Goal: Task Accomplishment & Management: Complete application form

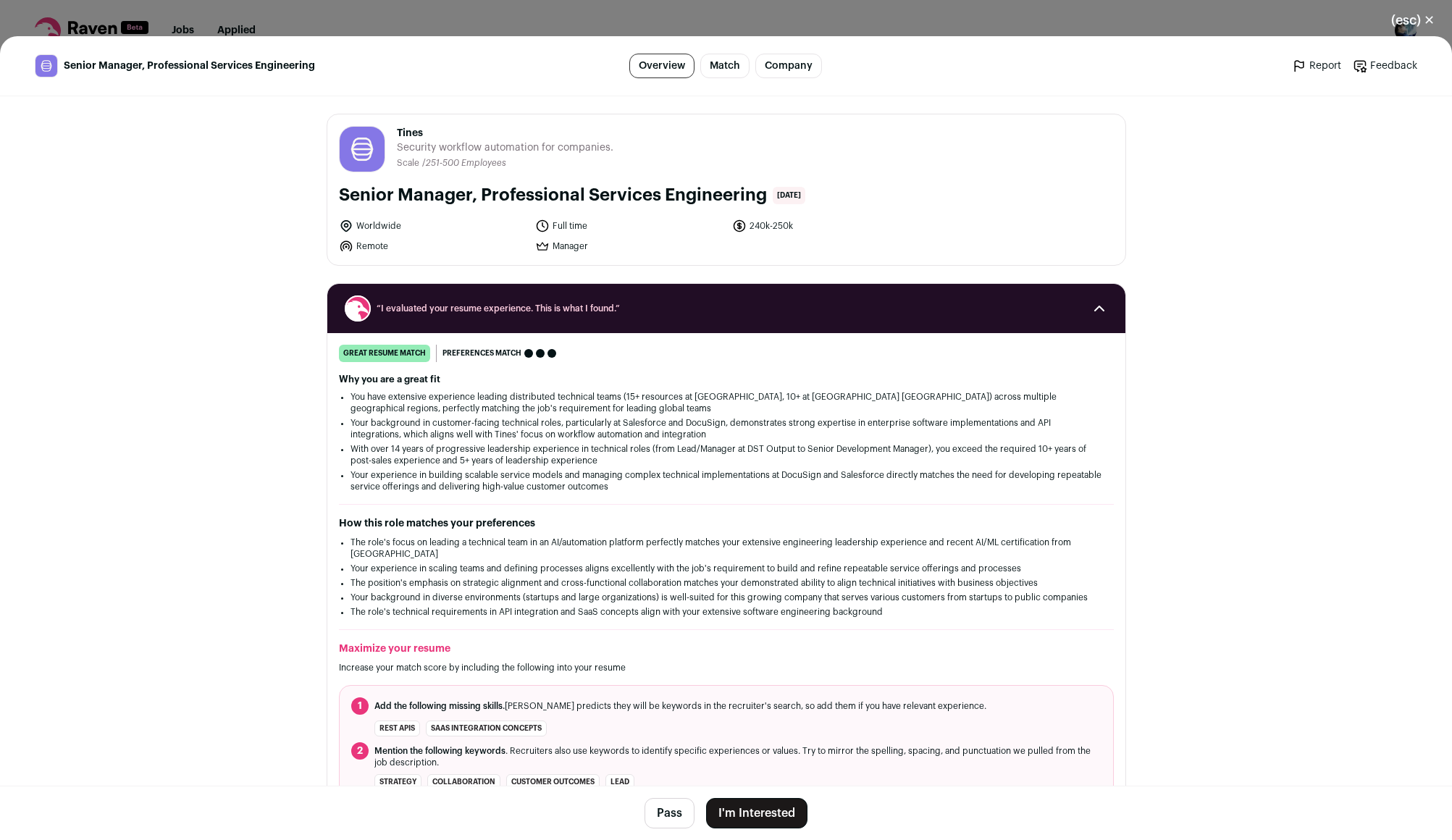
click at [763, 823] on button "I'm Interested" at bounding box center [757, 814] width 101 height 31
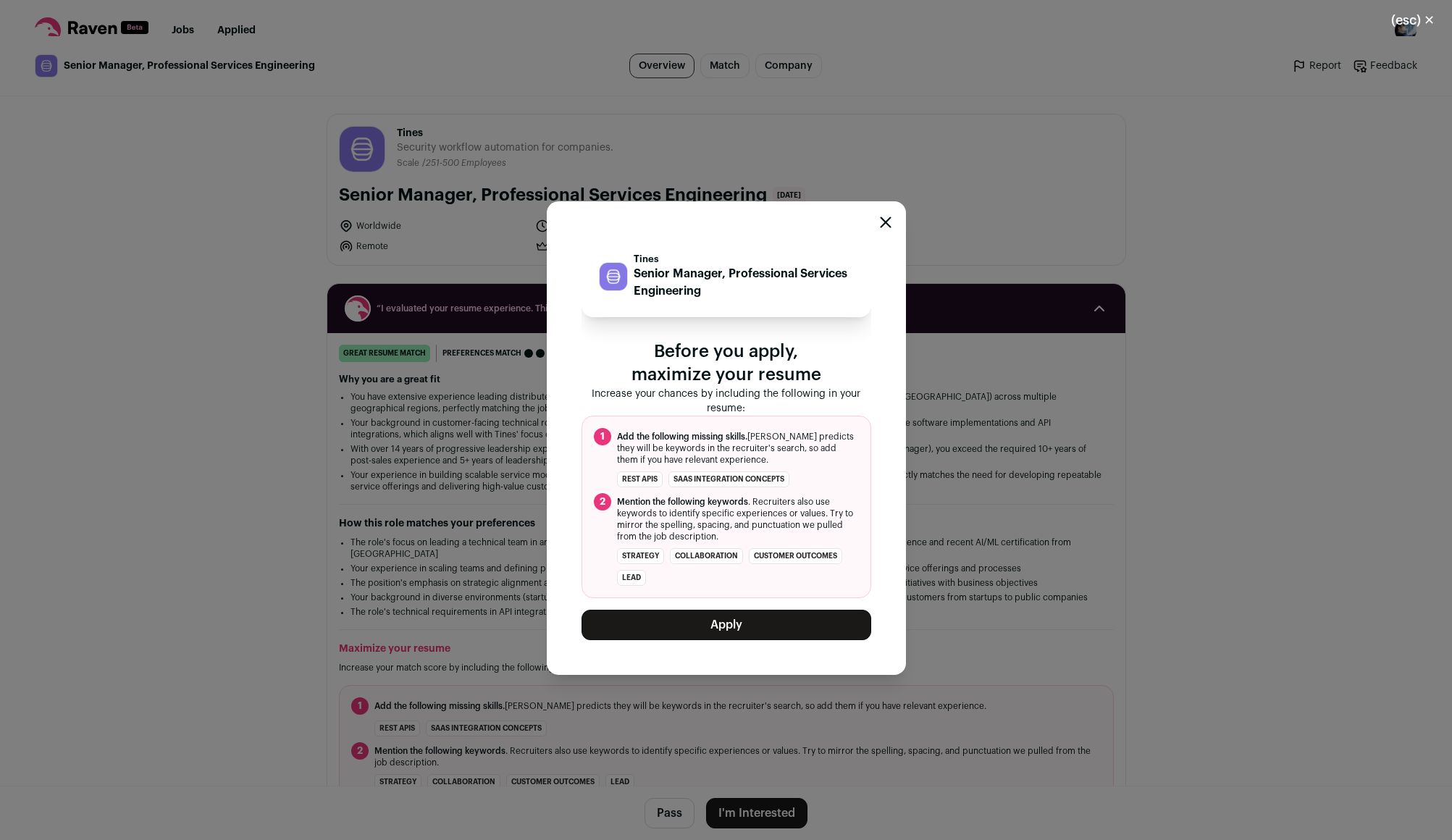
click at [734, 615] on button "Apply" at bounding box center [726, 625] width 289 height 31
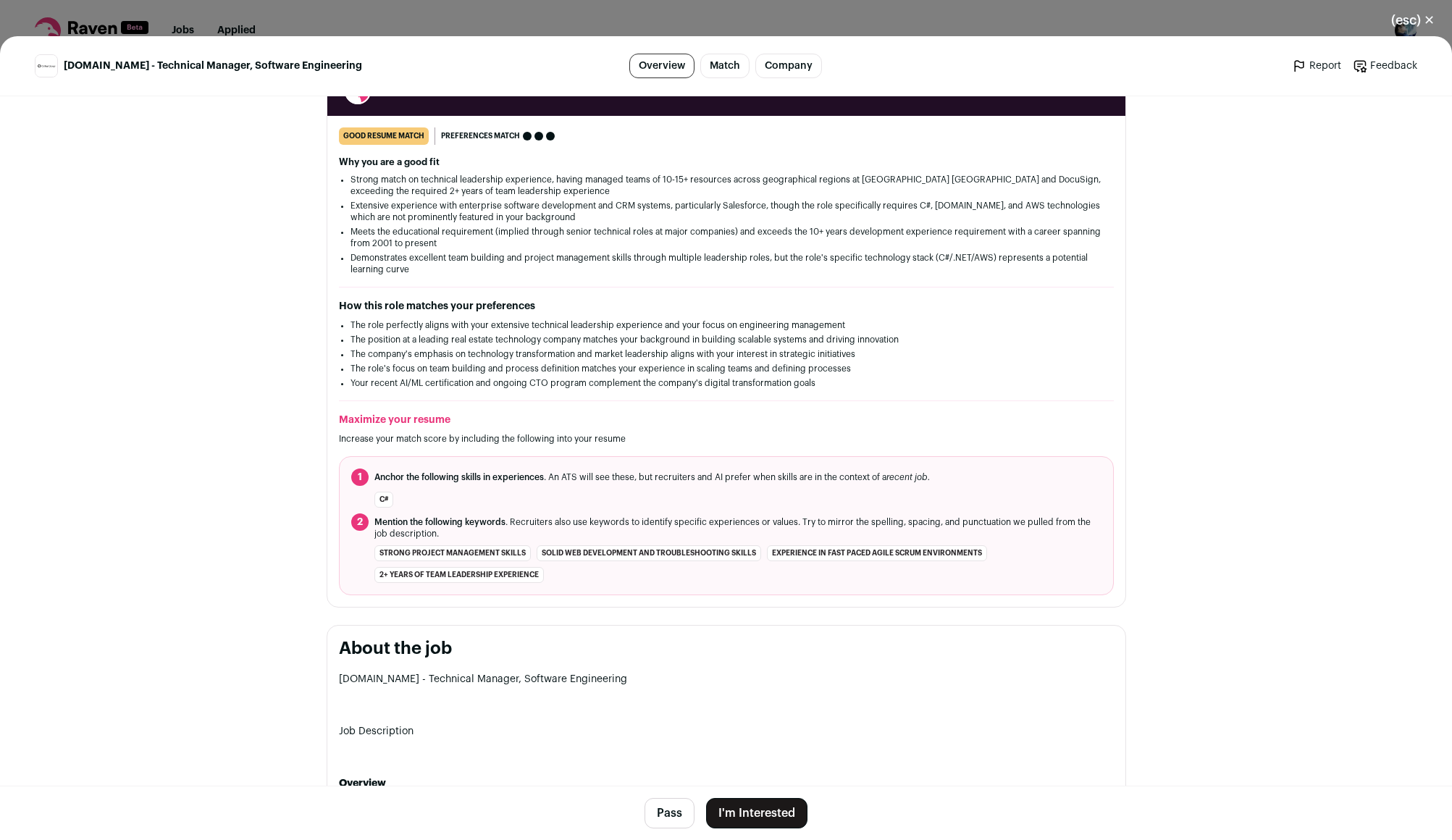
scroll to position [507, 0]
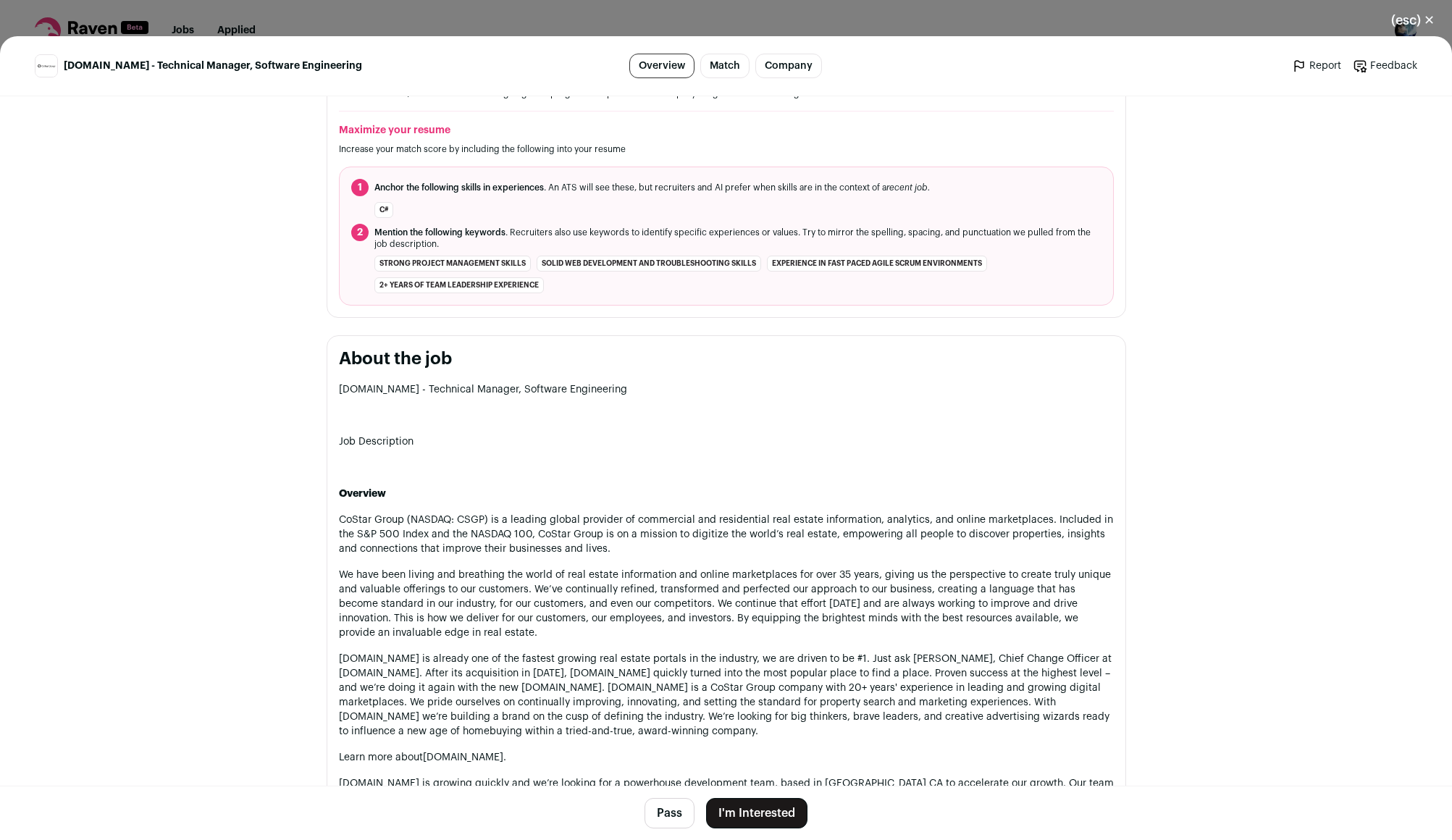
click at [779, 815] on button "I'm Interested" at bounding box center [757, 814] width 101 height 31
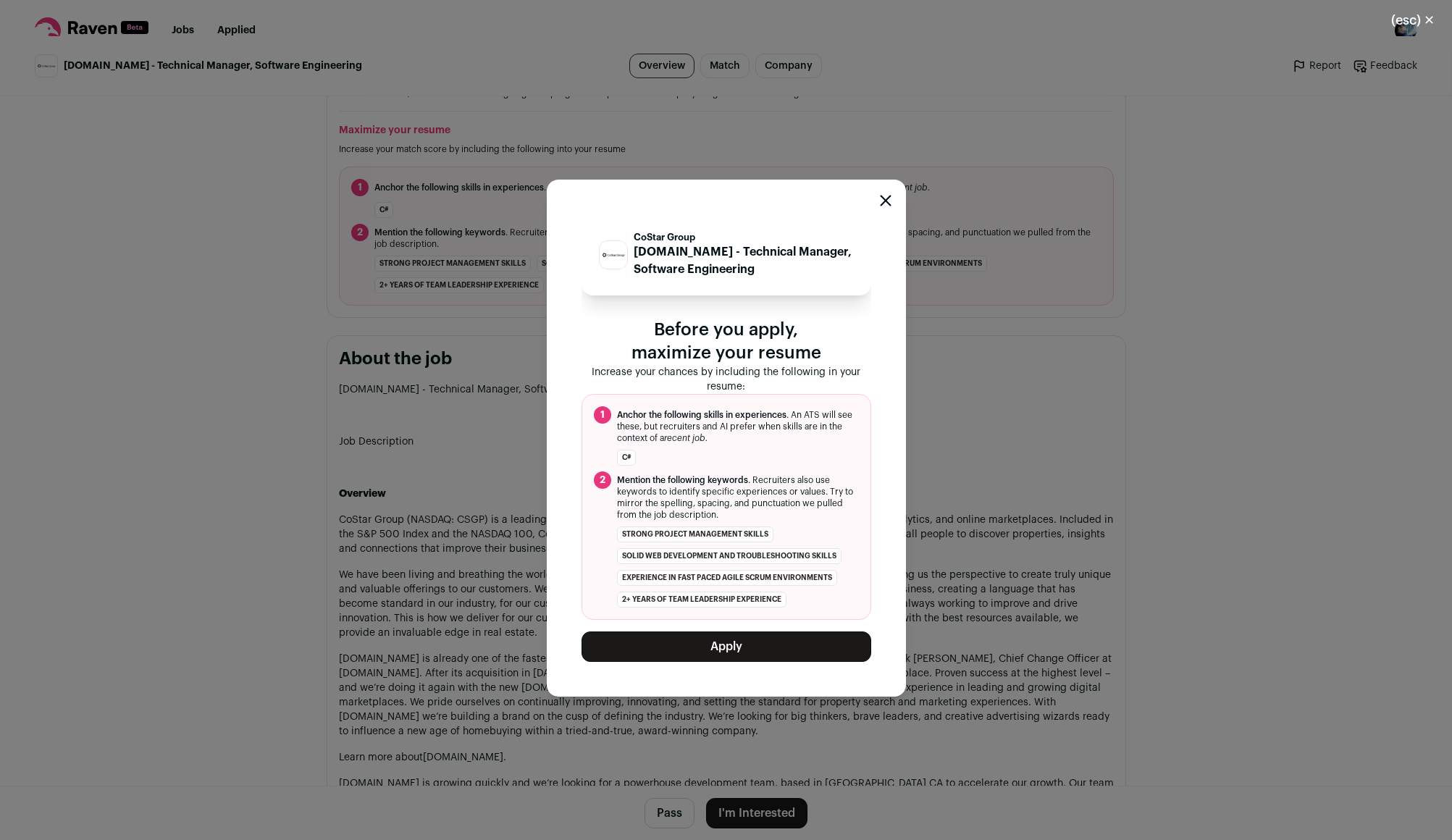
click at [714, 412] on span "Anchor the following skills in experiences" at bounding box center [702, 415] width 170 height 8
click at [746, 660] on button "Apply" at bounding box center [726, 647] width 289 height 31
